Goal: Transaction & Acquisition: Download file/media

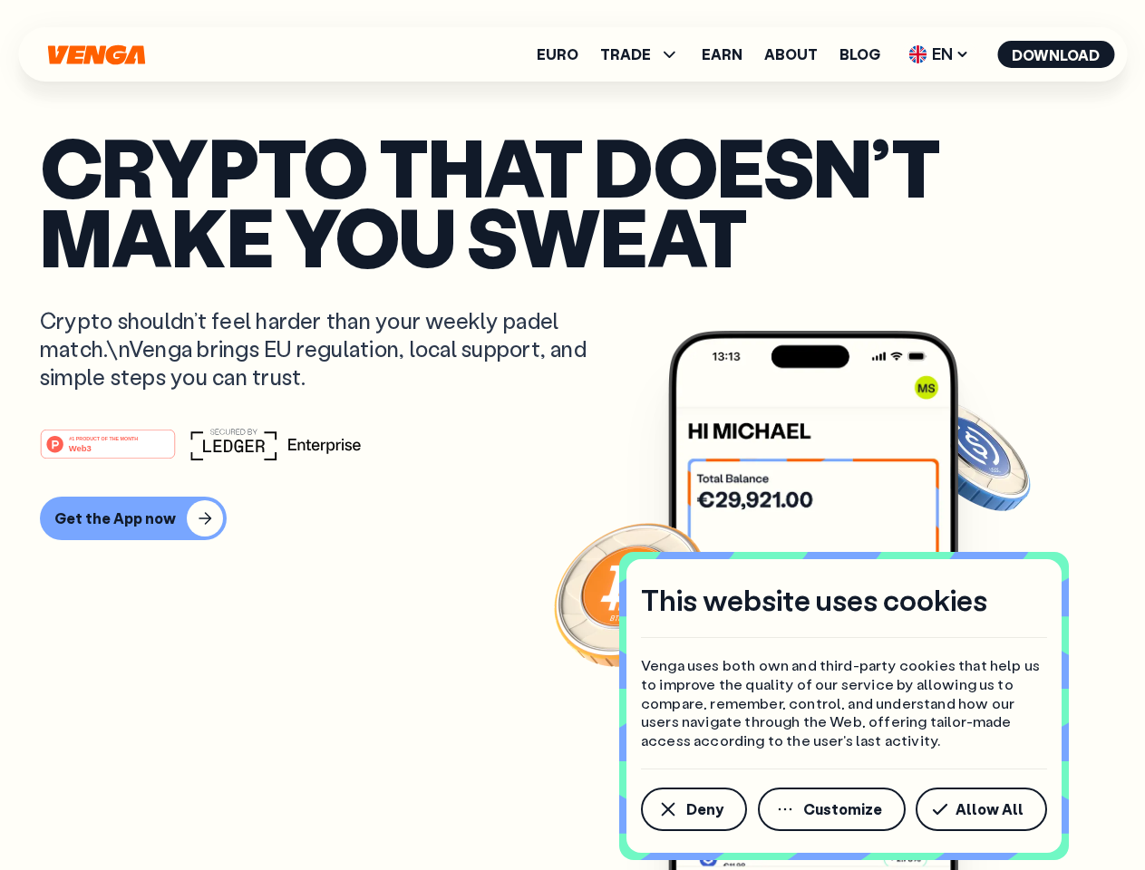
click at [572, 435] on div "#1 PRODUCT OF THE MONTH Web3" at bounding box center [572, 444] width 1065 height 33
click at [693, 809] on span "Deny" at bounding box center [704, 809] width 37 height 15
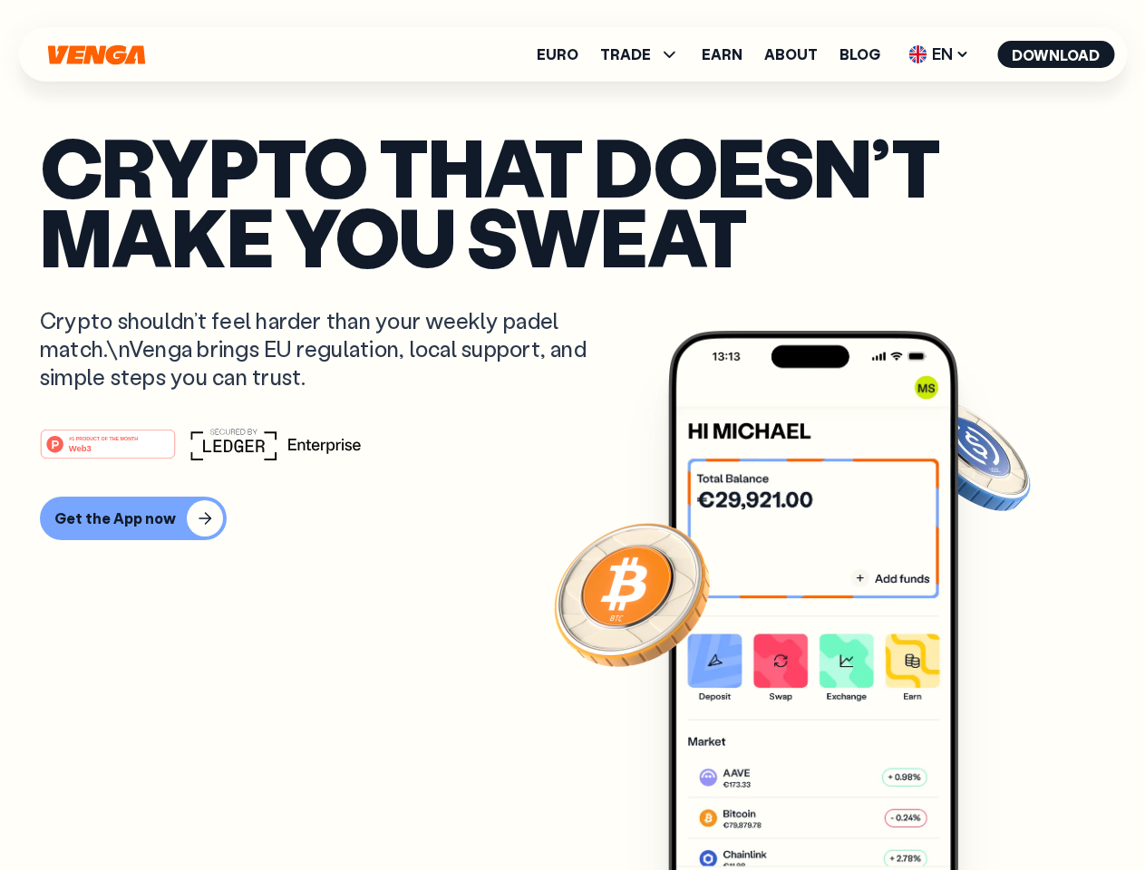
click at [833, 809] on img at bounding box center [813, 634] width 290 height 607
click at [984, 809] on article "Crypto that doesn’t make you sweat Crypto shouldn’t feel harder than your weekl…" at bounding box center [572, 471] width 1065 height 680
click at [645, 54] on span "TRADE" at bounding box center [625, 54] width 51 height 15
click at [939, 54] on span "EN" at bounding box center [938, 54] width 73 height 29
click at [1056, 54] on button "Download" at bounding box center [1055, 54] width 117 height 27
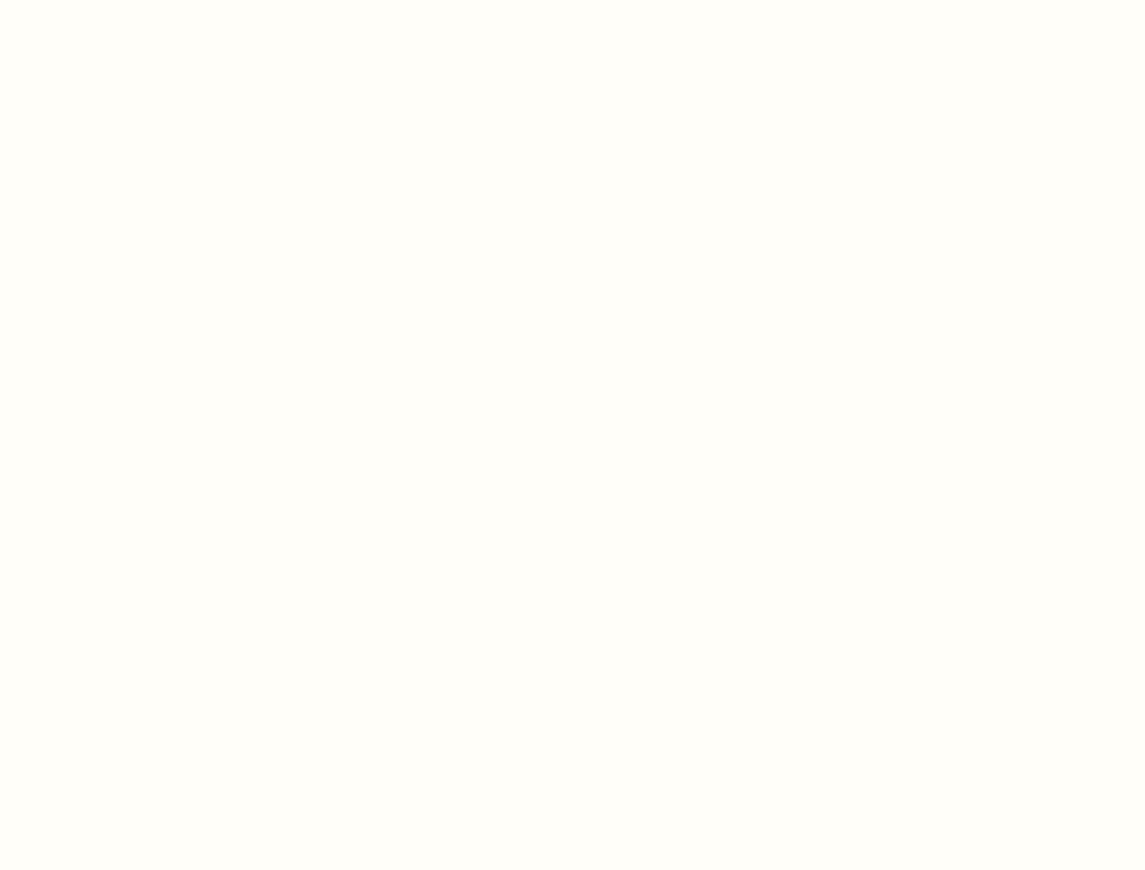
click at [572, 0] on html "This website uses cookies Venga uses both own and third-party cookies that help…" at bounding box center [572, 0] width 1145 height 0
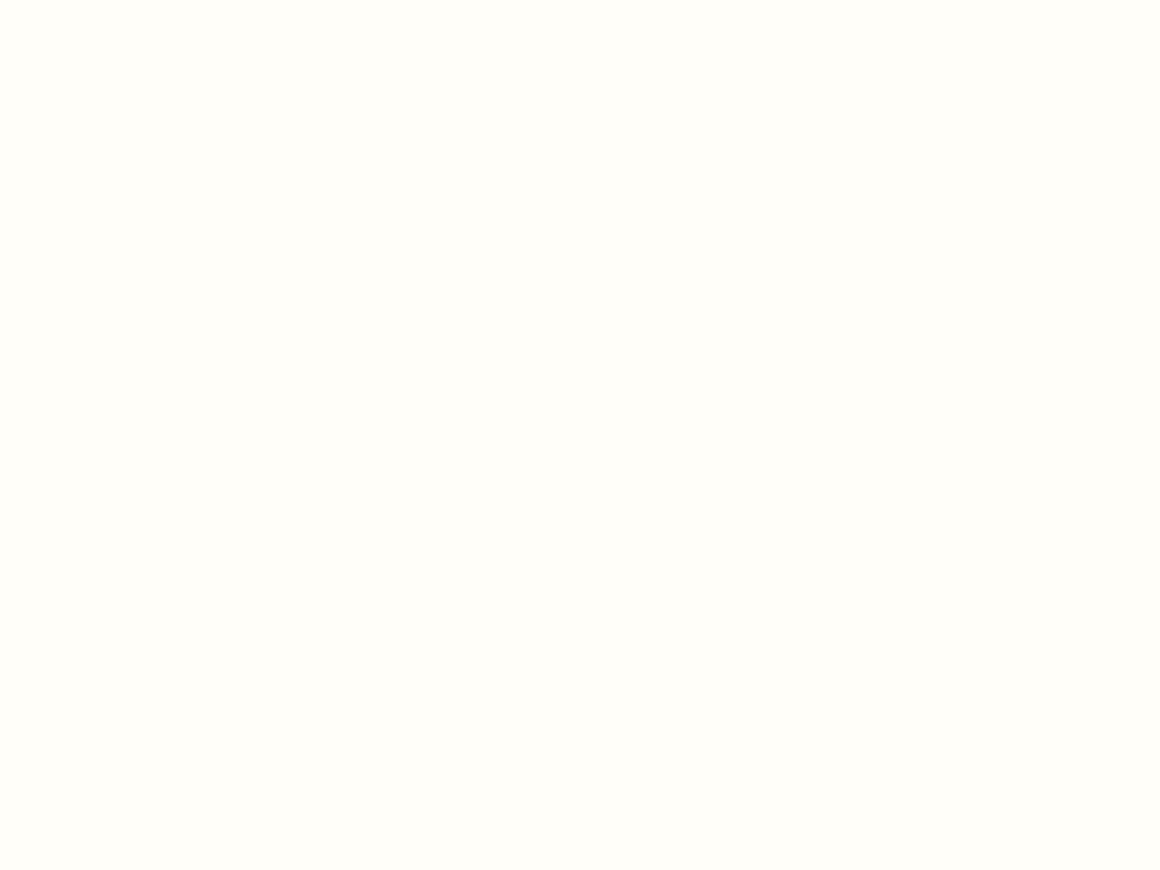
click at [131, 0] on html "This website uses cookies Venga uses both own and third-party cookies that help…" at bounding box center [580, 0] width 1160 height 0
click at [111, 0] on html "This website uses cookies Venga uses both own and third-party cookies that help…" at bounding box center [580, 0] width 1160 height 0
